Goal: Navigation & Orientation: Find specific page/section

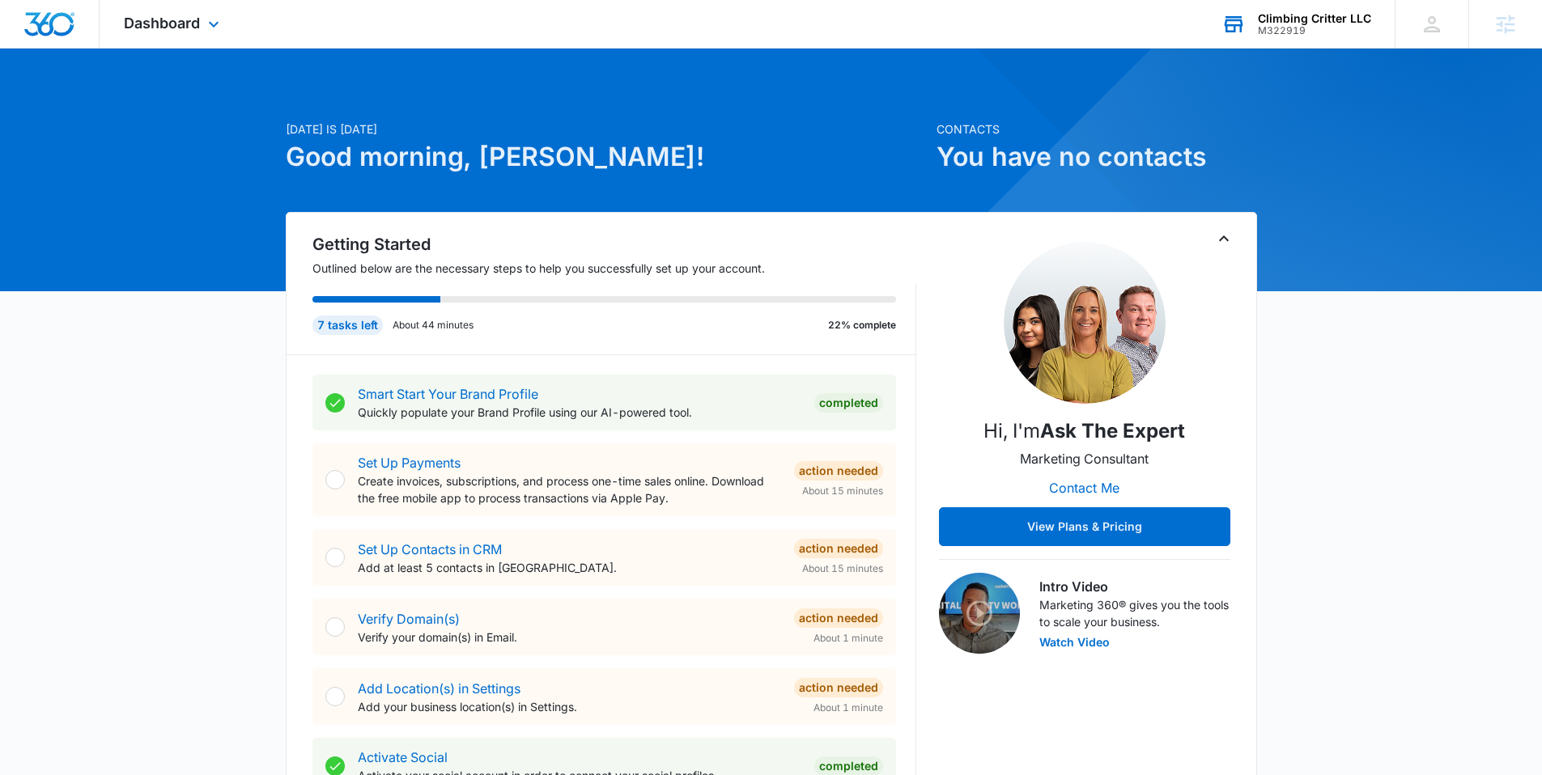
click at [1320, 15] on div "Climbing Critter LLC" at bounding box center [1314, 18] width 113 height 13
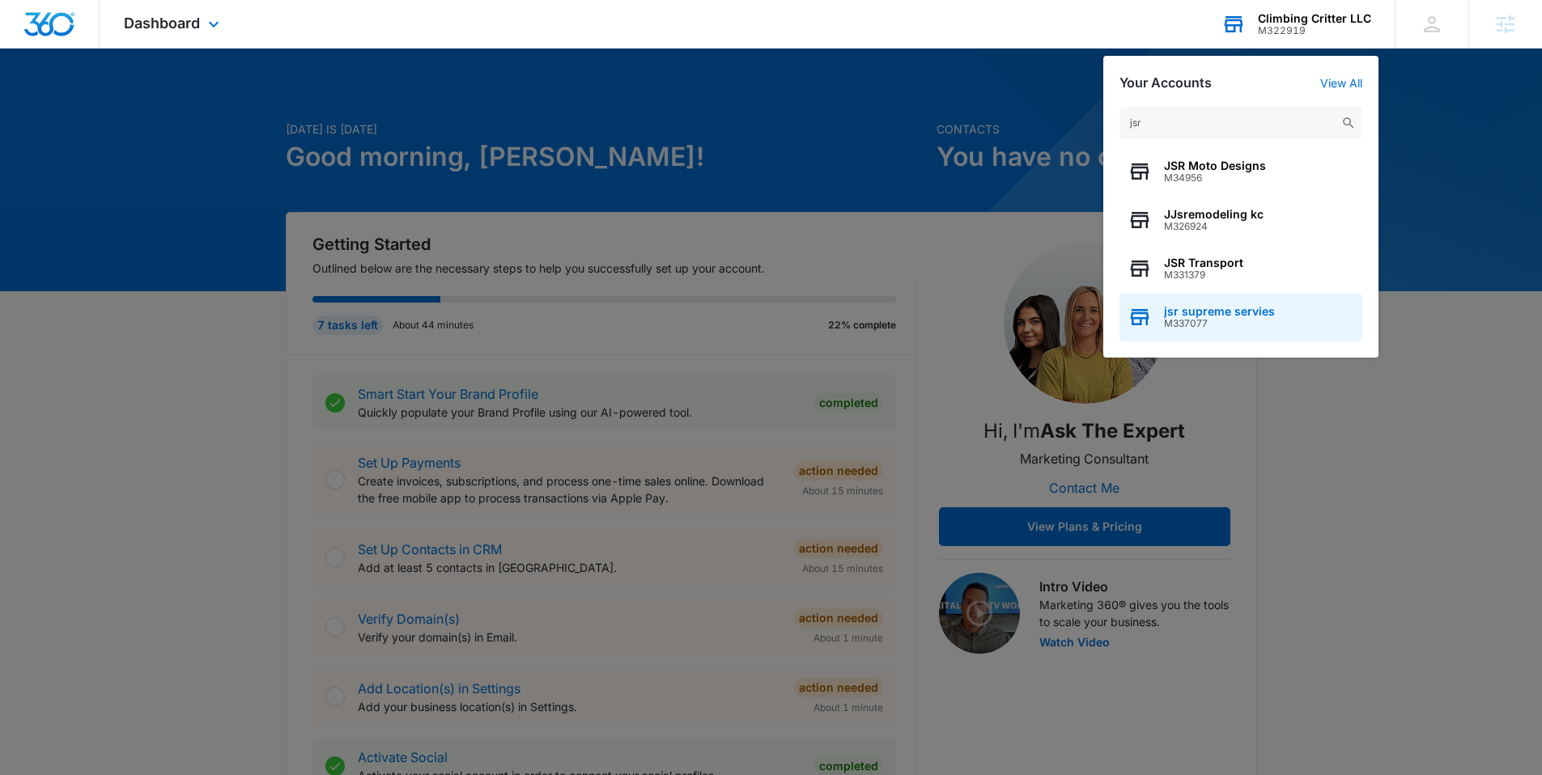
type input "jsr"
click at [1220, 311] on span "jsr supreme servies" at bounding box center [1219, 311] width 111 height 13
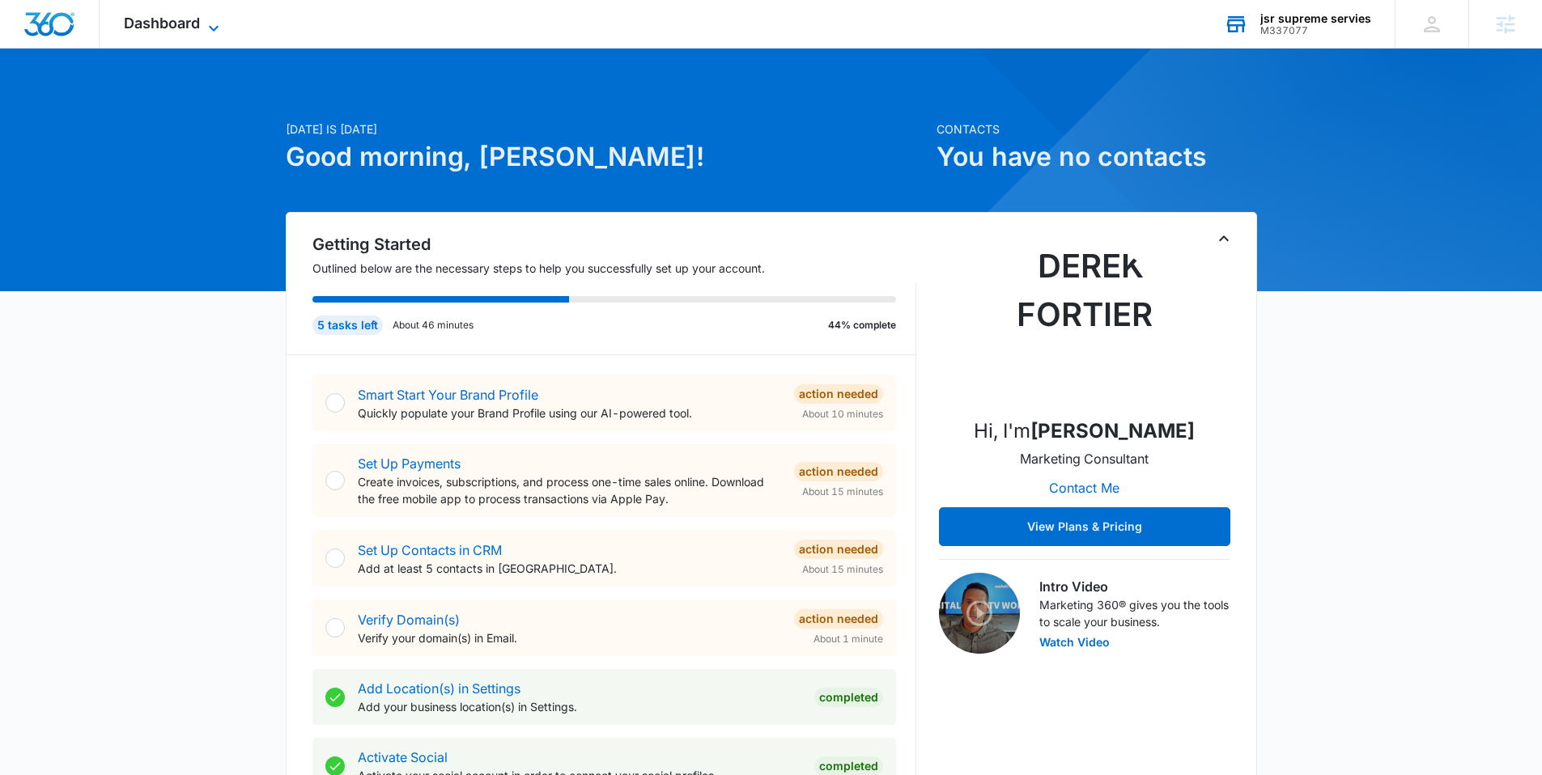
click at [181, 25] on span "Dashboard" at bounding box center [162, 23] width 76 height 17
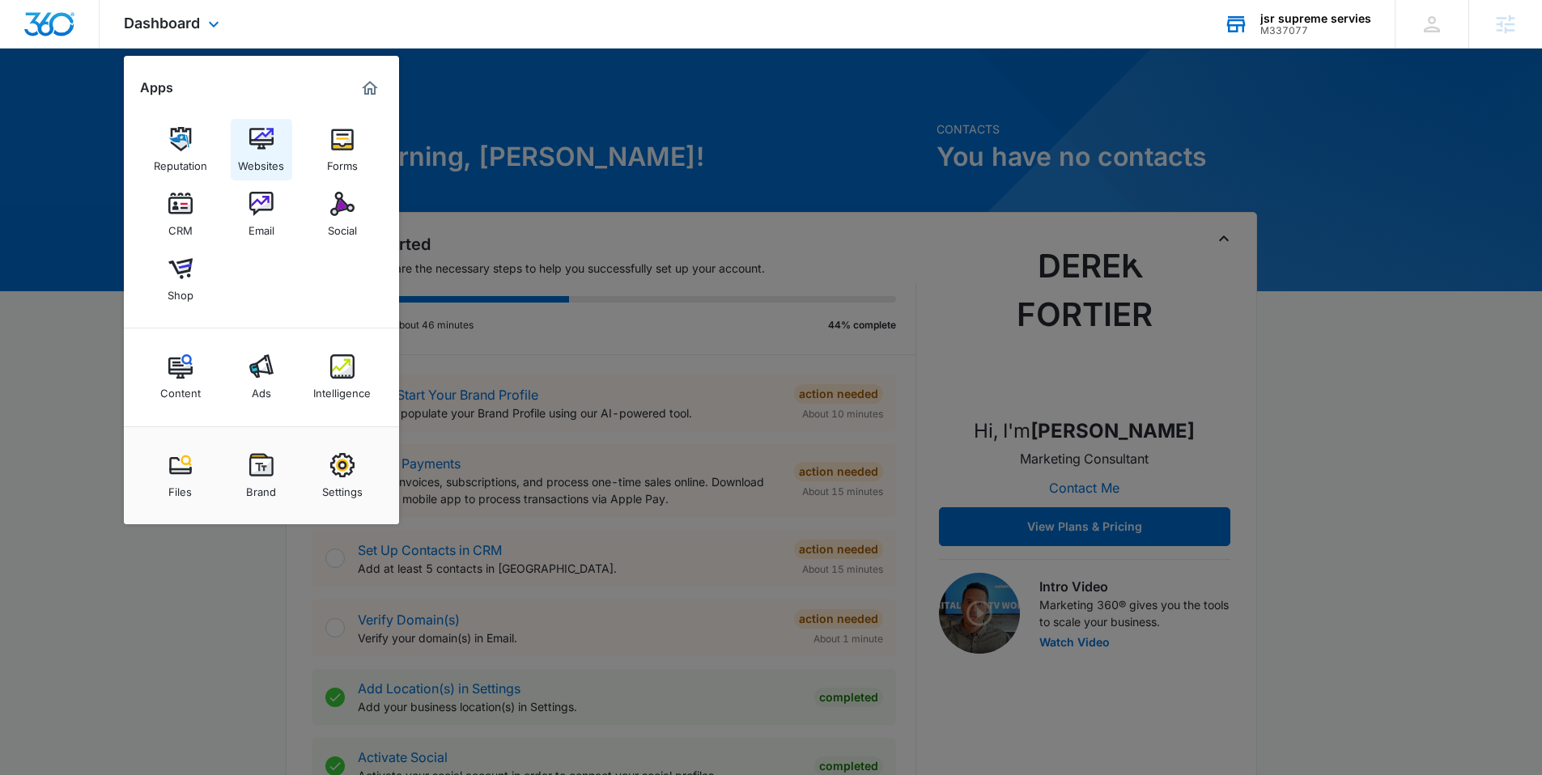
click at [271, 127] on img at bounding box center [261, 139] width 24 height 24
